Goal: Task Accomplishment & Management: Manage account settings

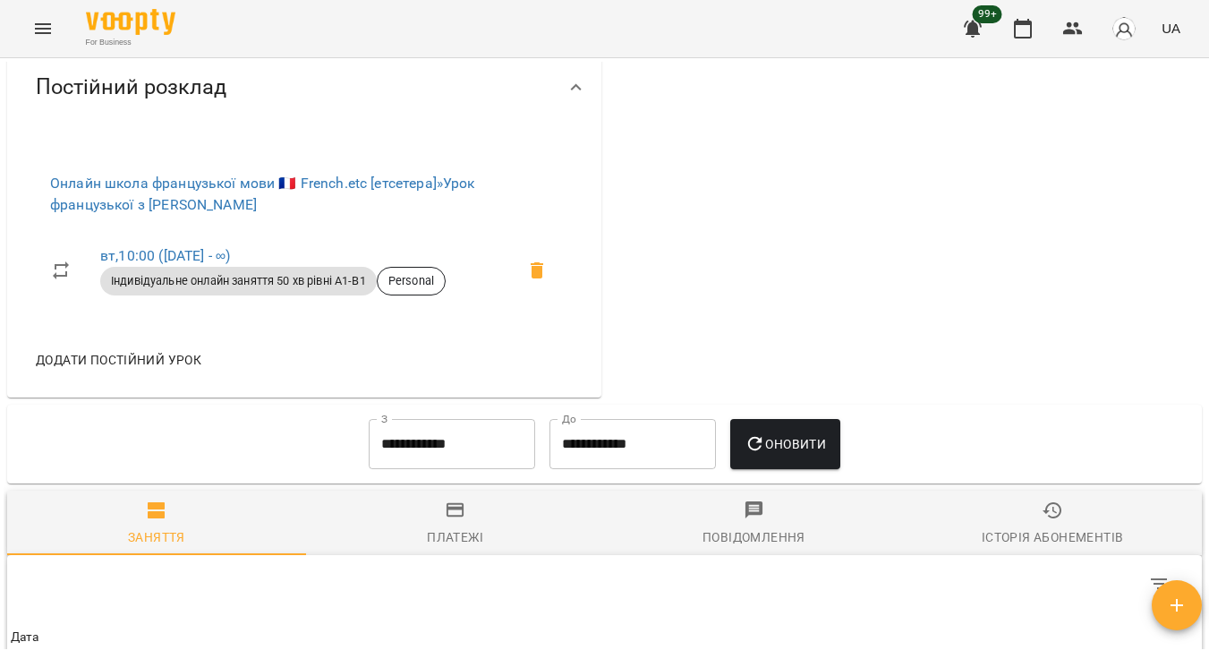
scroll to position [712, 0]
click at [115, 3] on div "For Business 99+ UA" at bounding box center [604, 28] width 1209 height 57
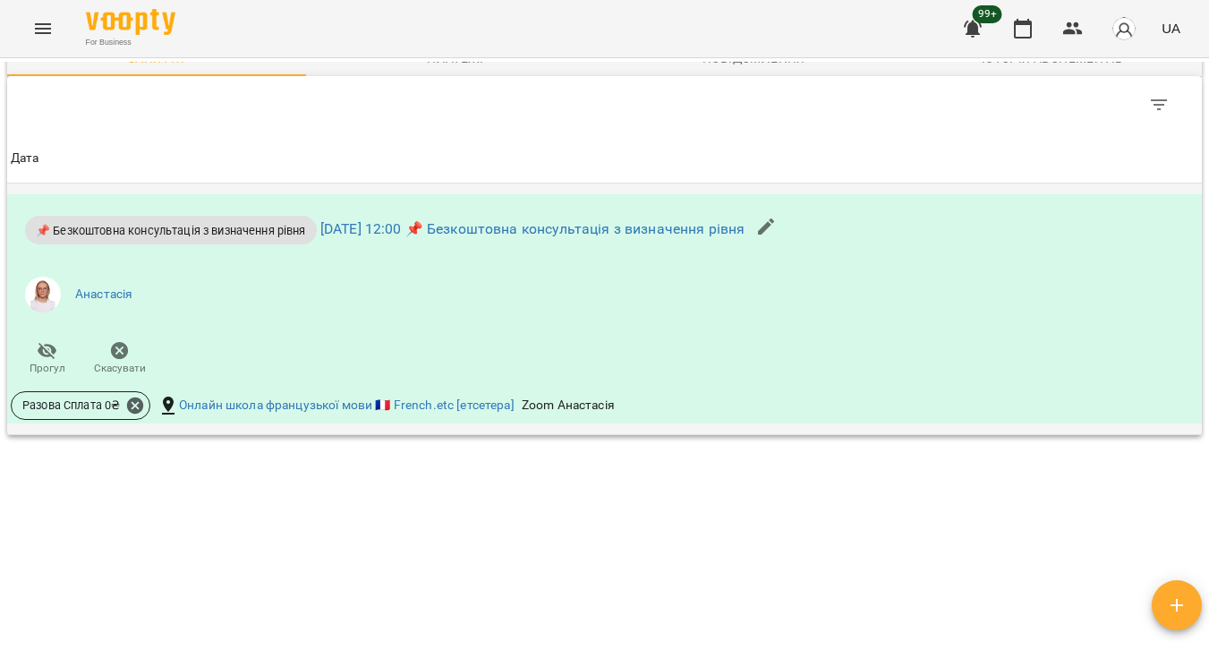
scroll to position [1013, 0]
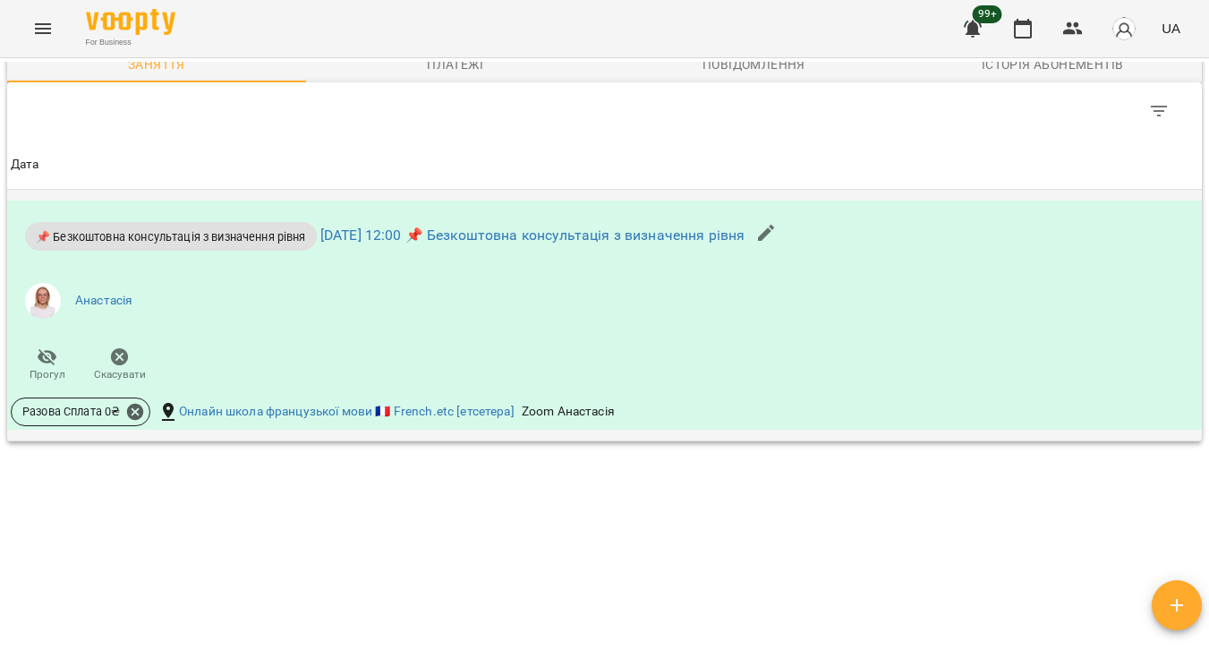
click at [219, 310] on ul "Анастасія" at bounding box center [405, 301] width 789 height 64
click at [426, 226] on link "[DATE] 12:00 📌 Безкоштовна консультація з визначення рівня" at bounding box center [532, 234] width 425 height 17
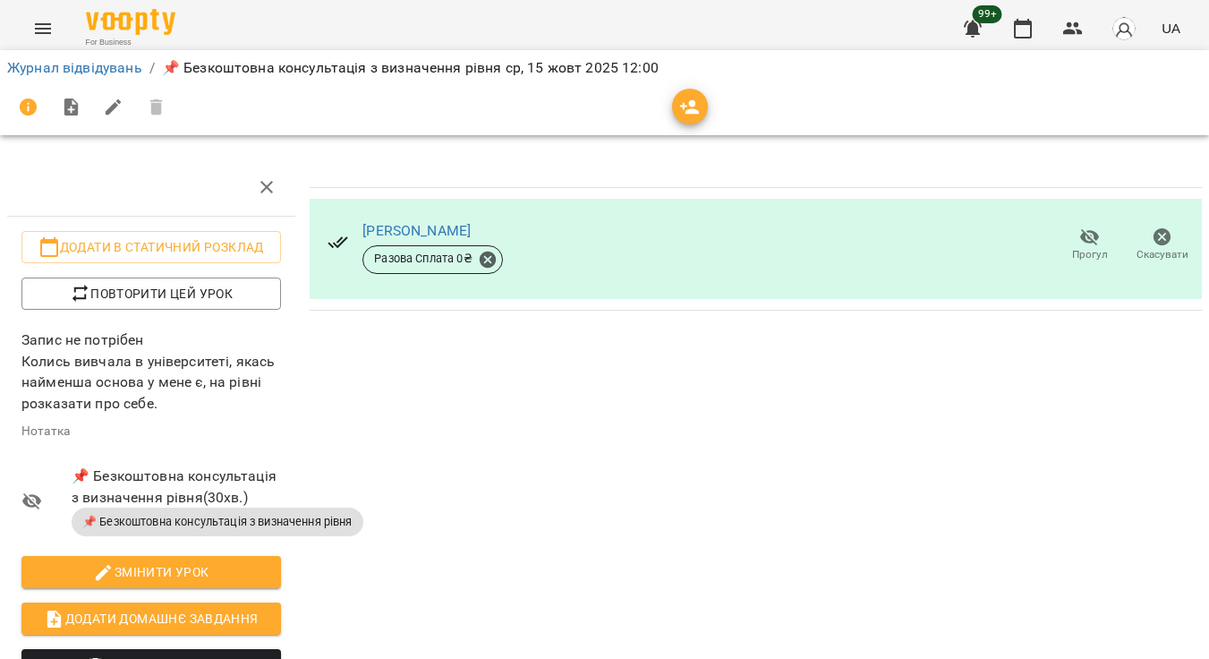
copy p "Колись вивчала в університеті, якась найменша основа у мене є, на рівні розказа…"
drag, startPoint x: 25, startPoint y: 360, endPoint x: 187, endPoint y: 402, distance: 167.4
click at [187, 402] on p "Запис не потрібен Колись вивчала в університеті, якась найменша основа у мене є…" at bounding box center [151, 371] width 260 height 84
click at [477, 424] on div "[PERSON_NAME] Сплата 0 ₴ Прогул Скасувати" at bounding box center [756, 533] width 907 height 765
